Goal: Information Seeking & Learning: Learn about a topic

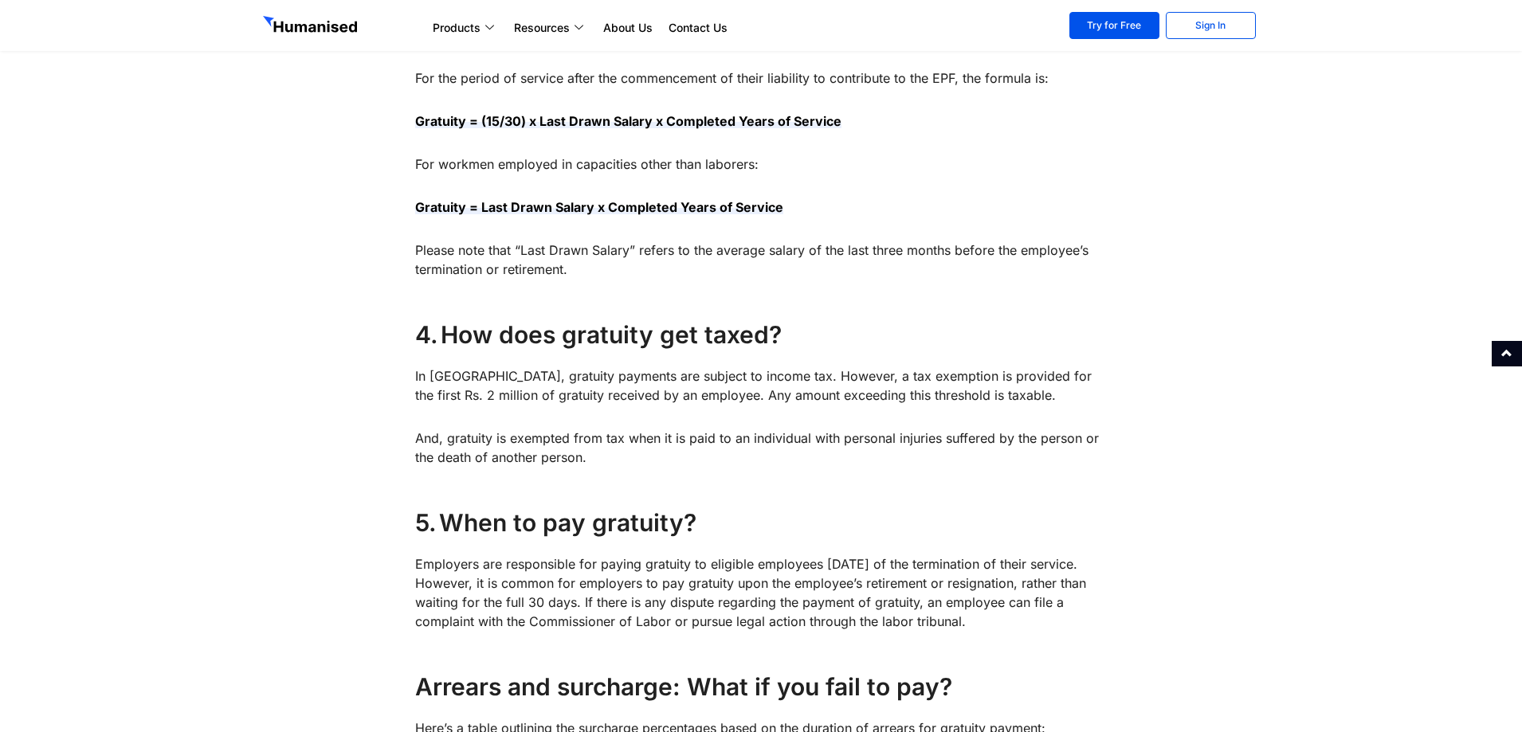
scroll to position [1196, 0]
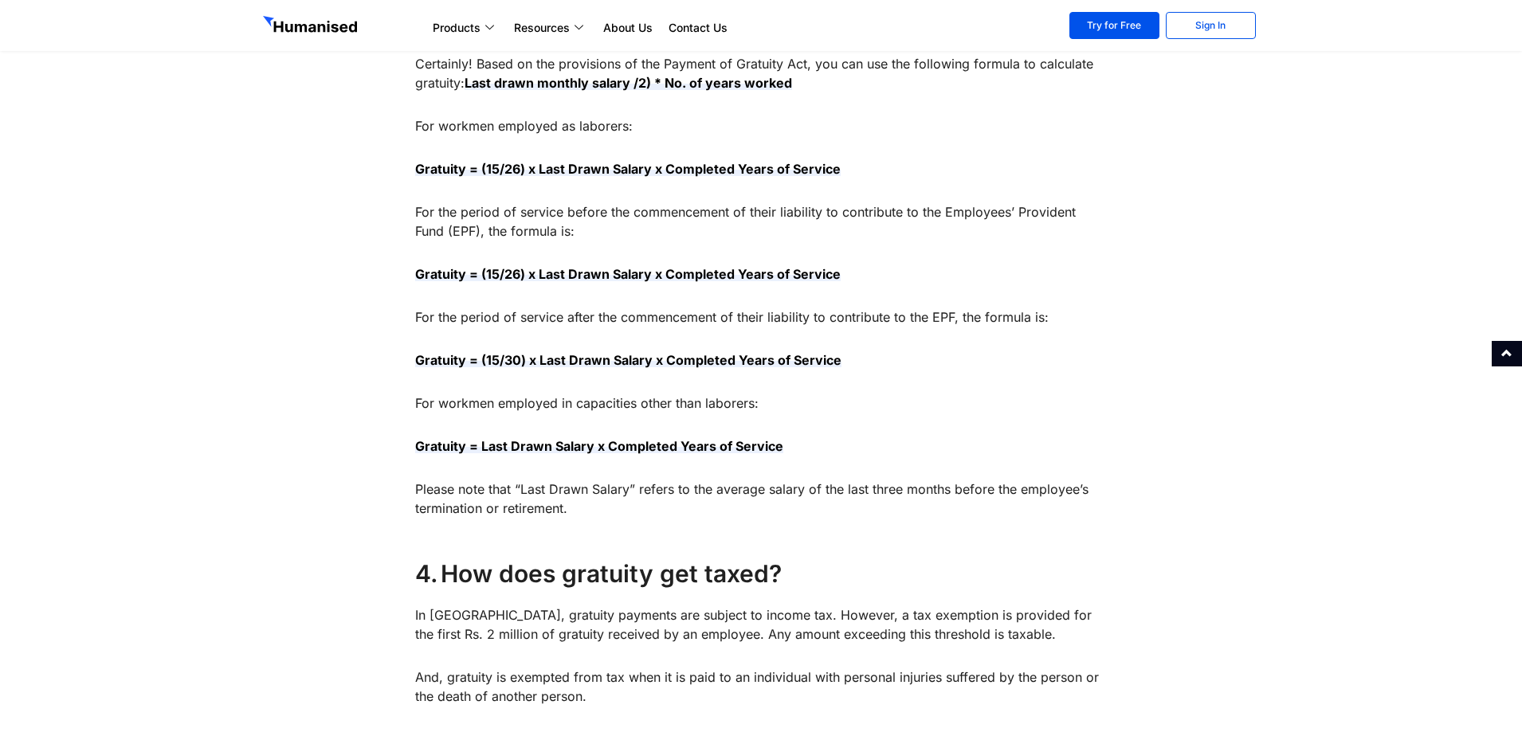
scroll to position [1275, 0]
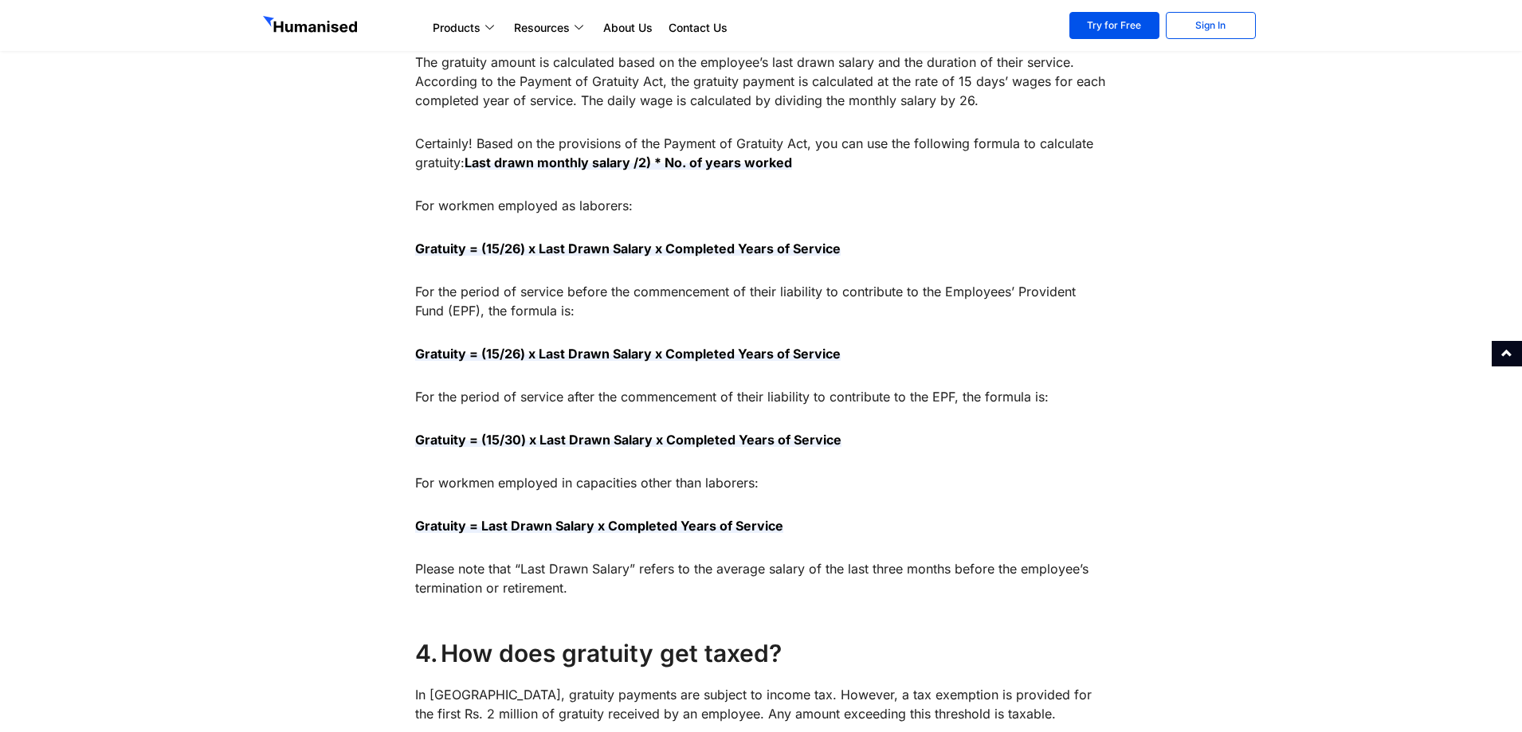
drag, startPoint x: 475, startPoint y: 144, endPoint x: 661, endPoint y: 587, distance: 479.8
click at [661, 587] on div "Are you aware of the hidden treasure awaiting employees? Sri Lankan labor law m…" at bounding box center [761, 529] width 693 height 2217
copy div "Based on the provisions of the Payment of Gratuity Act, you can use the followi…"
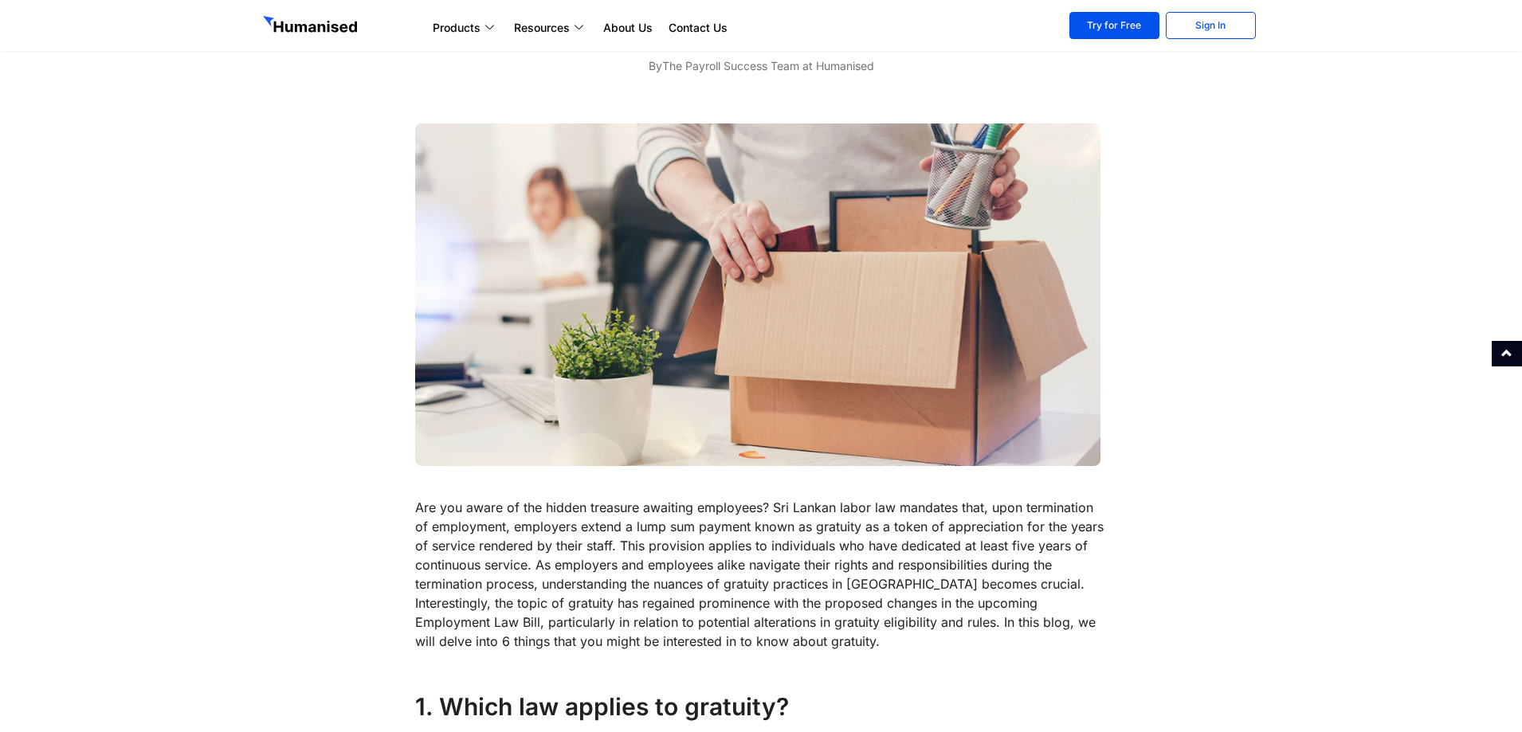
scroll to position [0, 0]
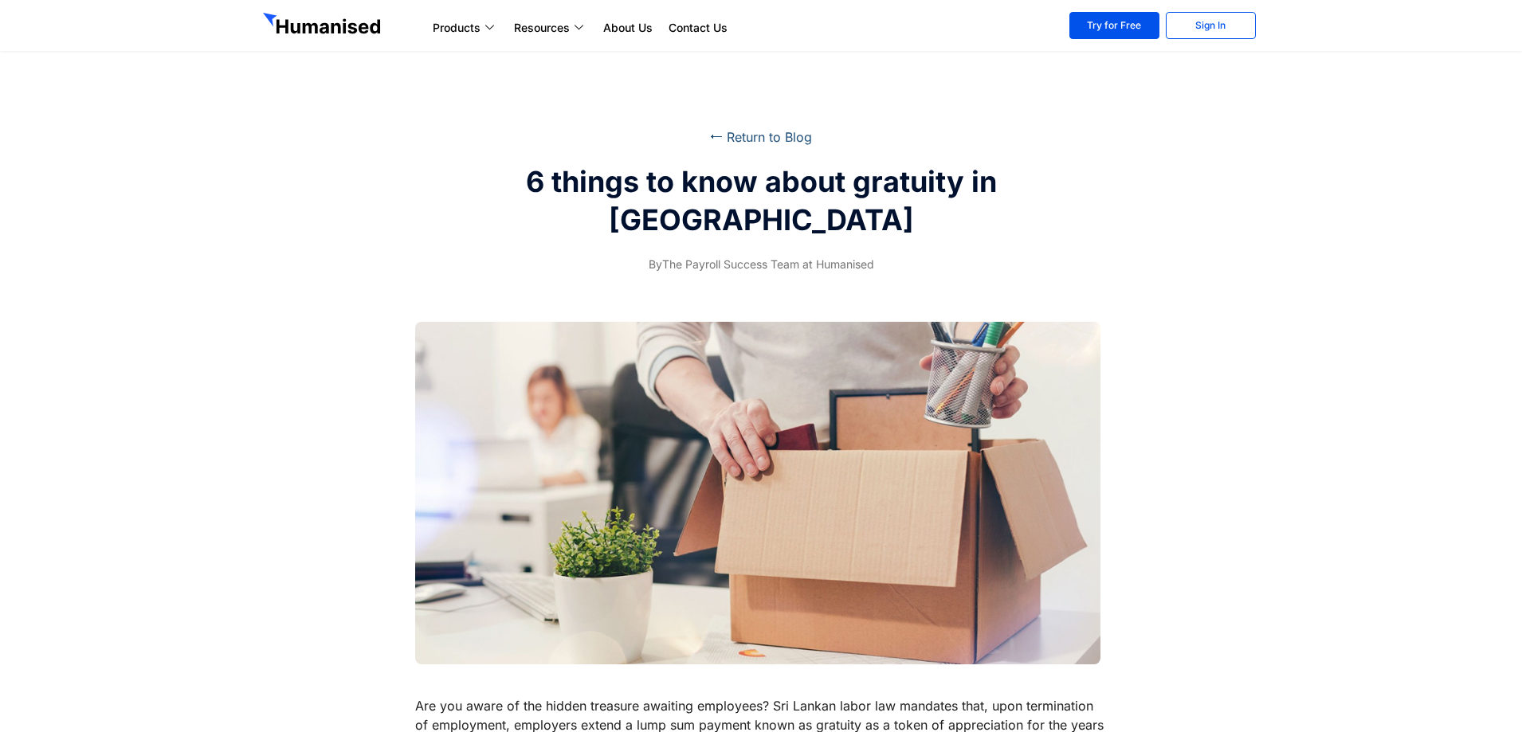
click at [767, 131] on link "⭠ Return to Blog" at bounding box center [761, 137] width 102 height 16
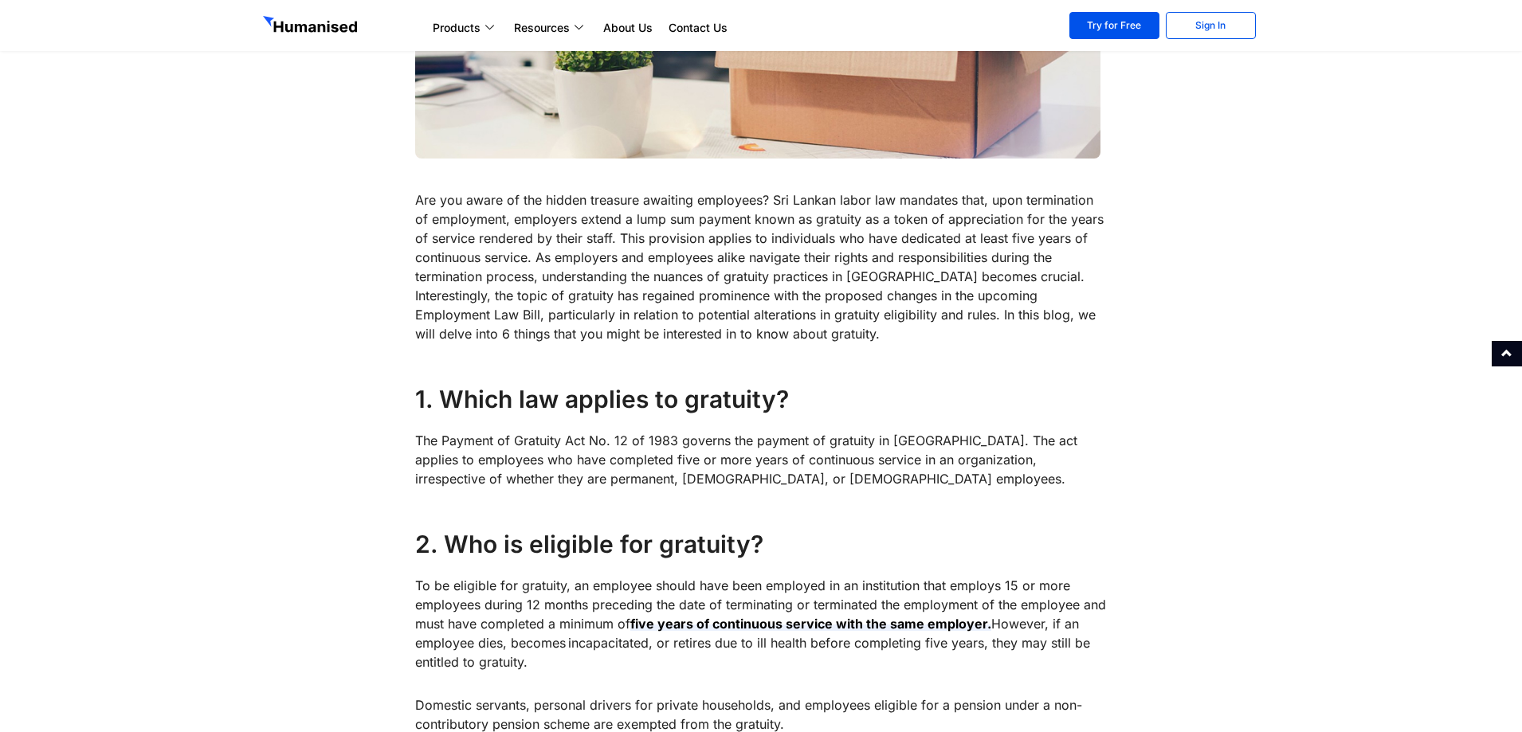
scroll to position [399, 0]
